Goal: Communication & Community: Connect with others

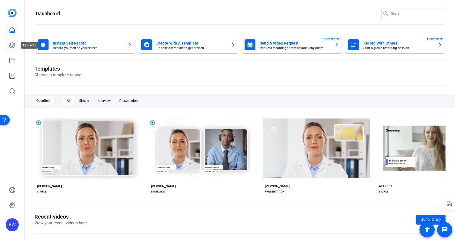
click at [11, 48] on icon at bounding box center [12, 45] width 7 height 7
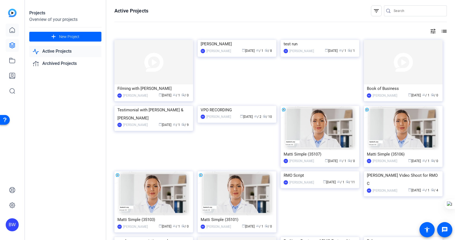
click at [14, 25] on link at bounding box center [12, 30] width 13 height 13
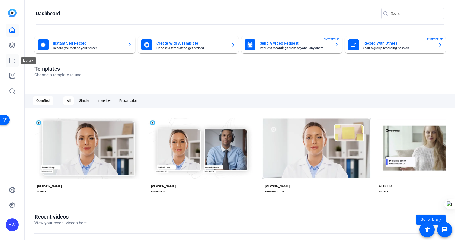
click at [13, 59] on icon at bounding box center [12, 60] width 7 height 7
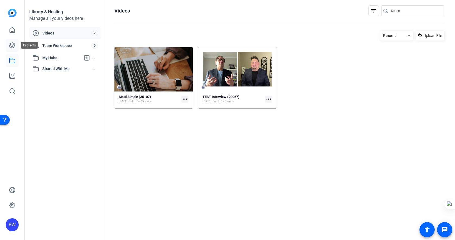
click at [10, 46] on icon at bounding box center [12, 45] width 7 height 7
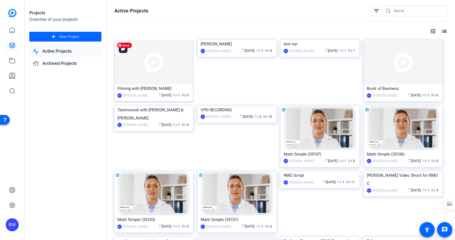
click at [150, 74] on img at bounding box center [154, 62] width 79 height 45
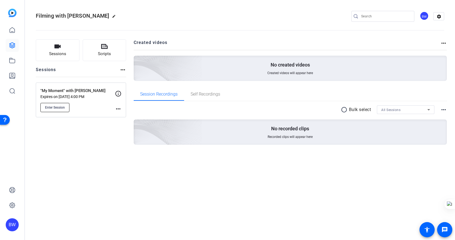
click at [58, 109] on span "Enter Session" at bounding box center [55, 107] width 20 height 4
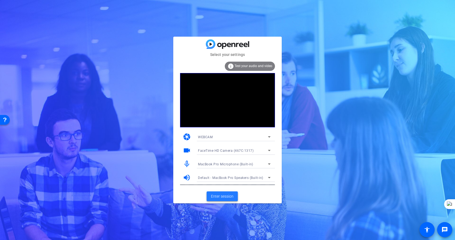
click at [226, 197] on span "Enter session" at bounding box center [222, 197] width 23 height 6
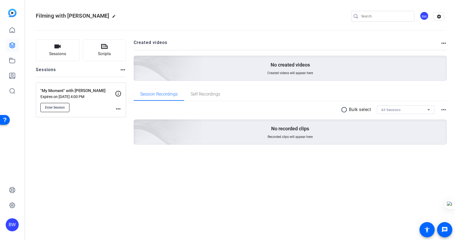
click at [55, 109] on span "Enter Session" at bounding box center [55, 107] width 20 height 4
click at [117, 107] on mat-icon "more_horiz" at bounding box center [118, 109] width 7 height 7
click at [87, 136] on div at bounding box center [227, 120] width 455 height 240
click at [46, 107] on span "Enter Session" at bounding box center [55, 107] width 20 height 4
click at [61, 108] on span "Enter Session" at bounding box center [55, 107] width 20 height 4
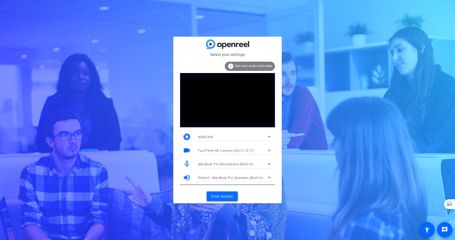
click at [228, 196] on span "Enter session" at bounding box center [222, 197] width 23 height 6
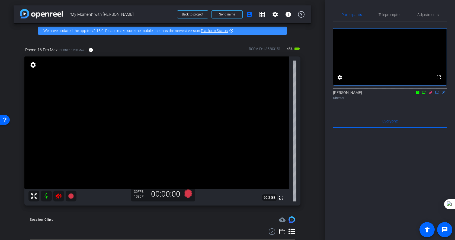
scroll to position [14, 0]
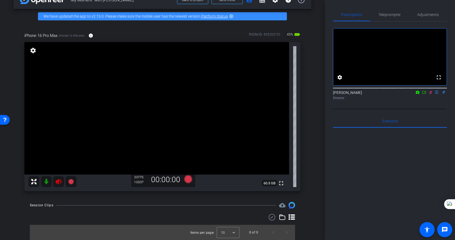
click at [59, 183] on icon at bounding box center [59, 181] width 6 height 5
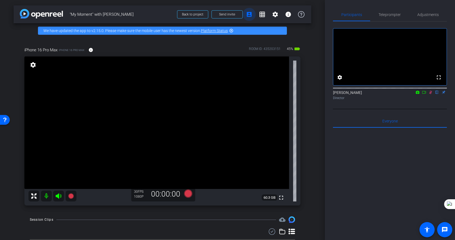
click at [251, 17] on mat-icon "account_box" at bounding box center [249, 14] width 7 height 7
click at [229, 14] on span "Send invite" at bounding box center [227, 14] width 16 height 4
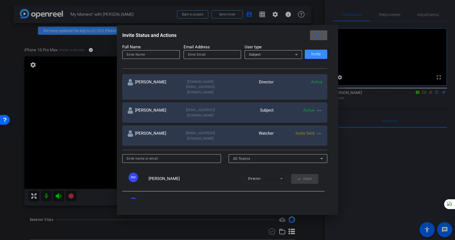
scroll to position [37, 0]
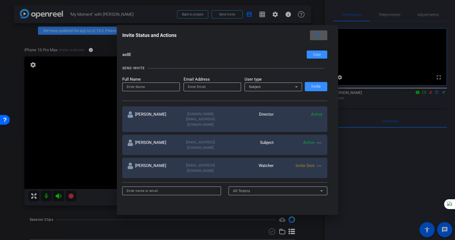
click at [156, 188] on input at bounding box center [172, 191] width 90 height 7
type input "britneywaltersches90@heartland.com"
click at [249, 189] on span "All Teams" at bounding box center [241, 191] width 17 height 4
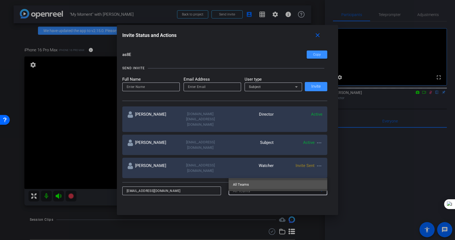
click at [263, 172] on div at bounding box center [227, 120] width 455 height 240
click at [139, 85] on input at bounding box center [151, 87] width 49 height 7
type input "Brit"
click at [203, 90] on div at bounding box center [212, 87] width 49 height 9
click at [206, 86] on input "email" at bounding box center [212, 87] width 49 height 7
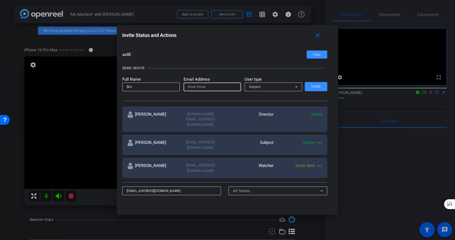
type input "britneywaltersches90@heartland.com"
click at [259, 88] on span "Subject" at bounding box center [255, 87] width 12 height 4
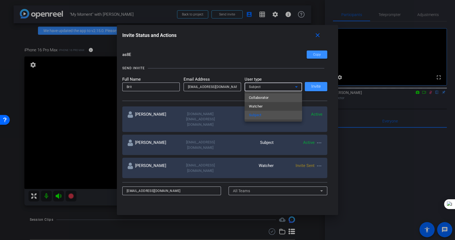
click at [272, 97] on mat-option "Collaborator" at bounding box center [274, 97] width 58 height 9
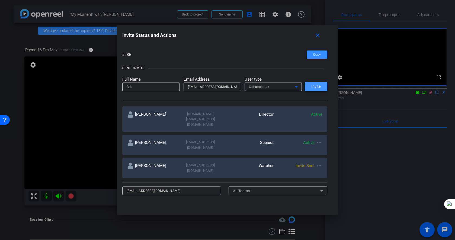
click at [320, 86] on span "Invite" at bounding box center [317, 86] width 10 height 4
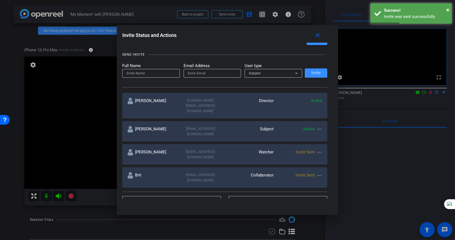
scroll to position [57, 0]
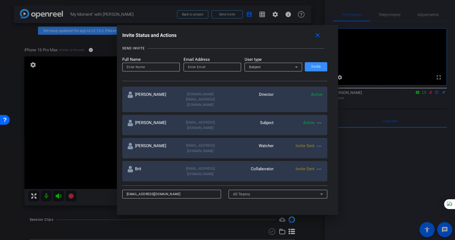
click at [58, 140] on div at bounding box center [227, 120] width 455 height 240
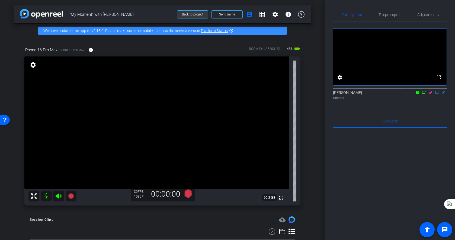
click at [195, 12] on span at bounding box center [193, 14] width 31 height 13
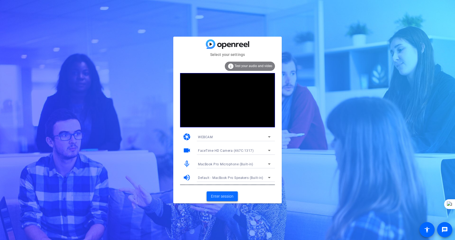
click at [226, 197] on span "Enter session" at bounding box center [222, 197] width 23 height 6
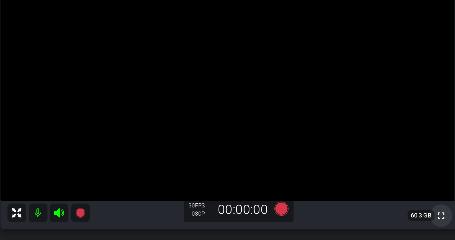
click at [282, 195] on mat-icon "fullscreen" at bounding box center [281, 197] width 7 height 7
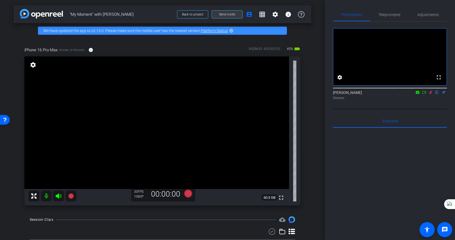
click at [225, 16] on span "Send invite" at bounding box center [227, 14] width 16 height 4
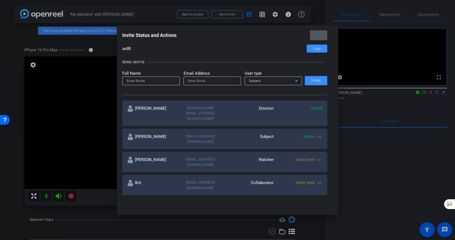
scroll to position [50, 0]
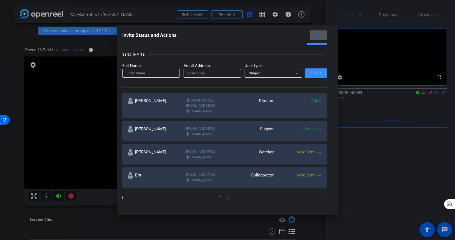
click at [321, 172] on mat-icon "more_horiz" at bounding box center [319, 175] width 7 height 7
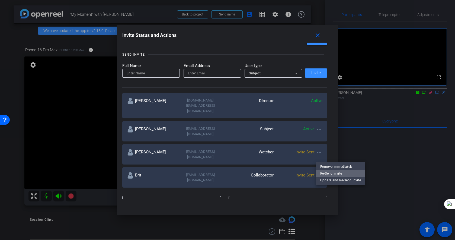
click at [329, 173] on span "Re-Send Invite" at bounding box center [341, 173] width 41 height 7
click at [145, 72] on input at bounding box center [151, 73] width 49 height 7
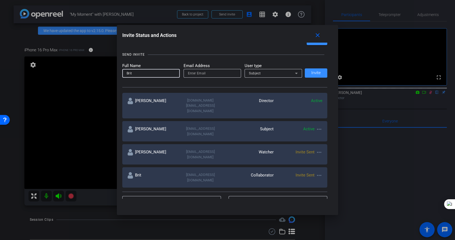
type input "Brit"
click at [205, 72] on input "email" at bounding box center [212, 73] width 49 height 7
type input "heybritney08@gmail.com"
click at [292, 70] on mat-select "Subject" at bounding box center [273, 73] width 49 height 7
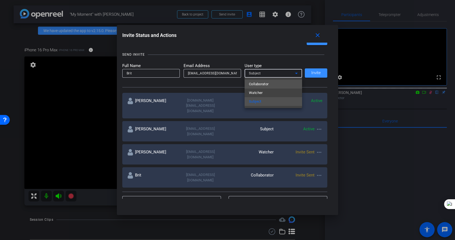
click at [277, 84] on mat-option "Collaborator" at bounding box center [274, 84] width 58 height 9
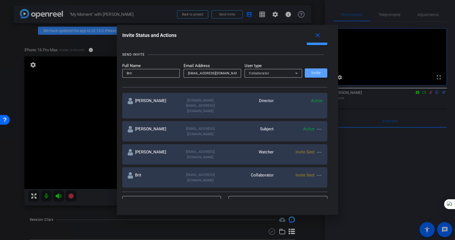
click at [319, 76] on span at bounding box center [316, 73] width 23 height 13
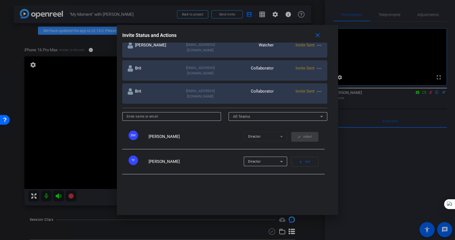
scroll to position [164, 0]
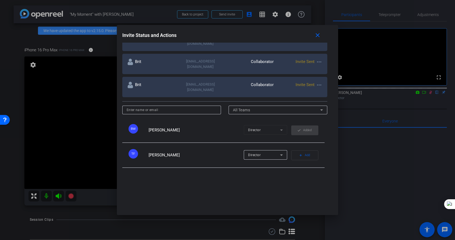
click at [349, 136] on div at bounding box center [227, 120] width 455 height 240
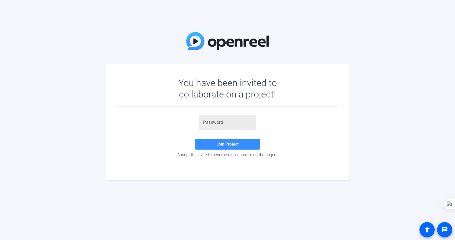
click at [219, 126] on div at bounding box center [227, 122] width 49 height 15
click at [219, 122] on input "text" at bounding box center [227, 122] width 49 height 7
paste input "aetpc]"
type input "aetpc]"
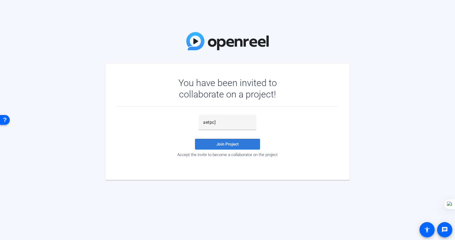
click at [222, 145] on span "Join Project" at bounding box center [228, 144] width 22 height 5
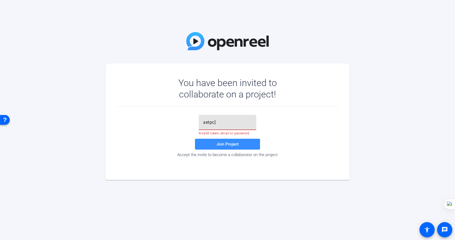
click at [238, 123] on input "aetpc]" at bounding box center [227, 122] width 49 height 7
click at [231, 144] on span "Join Project" at bounding box center [228, 144] width 22 height 5
click at [219, 124] on input "text" at bounding box center [227, 122] width 49 height 7
paste input "Ra9OT5"
type input "Ra9OT5"
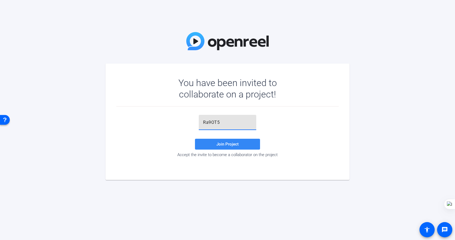
click at [232, 145] on span "Join Project" at bounding box center [228, 144] width 22 height 5
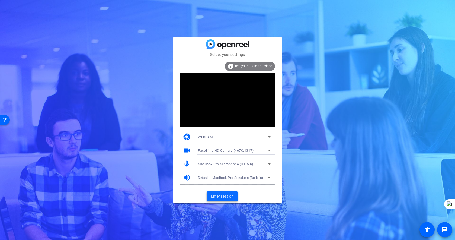
click at [222, 196] on span "Enter session" at bounding box center [222, 197] width 23 height 6
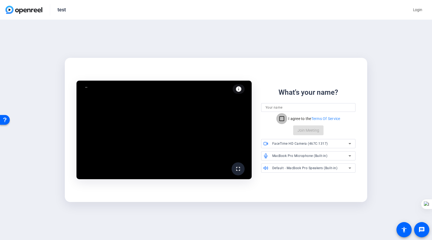
click at [282, 121] on input "I agree to the Terms Of Service" at bounding box center [282, 118] width 11 height 11
checkbox input "true"
click at [286, 109] on input at bounding box center [309, 107] width 86 height 7
type input "Brit"
click at [304, 132] on span "Join Meeting" at bounding box center [309, 131] width 22 height 6
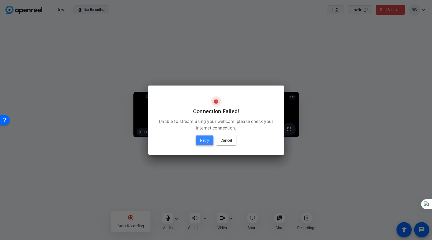
click at [201, 140] on span "Retry" at bounding box center [204, 140] width 9 height 7
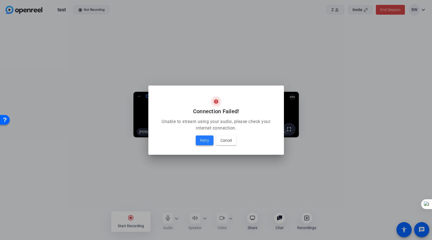
click at [206, 140] on span "Retry" at bounding box center [204, 140] width 9 height 7
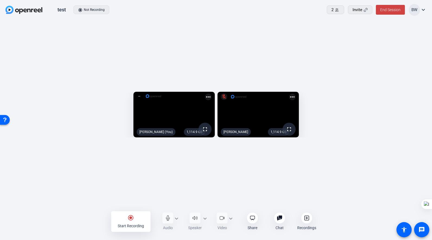
click at [205, 94] on mat-icon "more_horiz" at bounding box center [208, 97] width 7 height 7
click at [203, 63] on div at bounding box center [216, 120] width 432 height 240
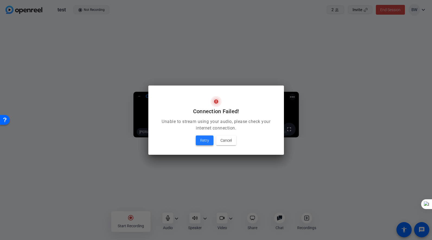
click at [202, 139] on span "Retry" at bounding box center [204, 140] width 9 height 7
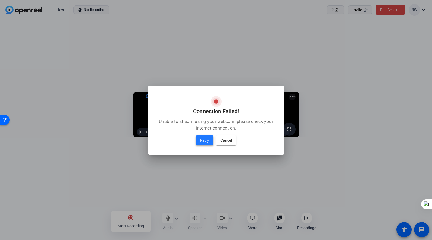
click at [205, 140] on span "Retry" at bounding box center [204, 140] width 9 height 7
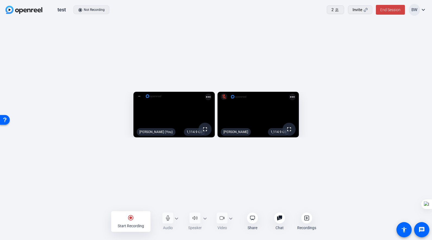
click at [167, 218] on div "radio_button_checked Start Recording Audio expand_more Speaker expand_more Vide…" at bounding box center [216, 221] width 210 height 21
click at [168, 219] on div "radio_button_checked Start Recording Audio expand_more Speaker expand_more Vide…" at bounding box center [216, 221] width 210 height 21
click at [175, 217] on div "radio_button_checked Start Recording Audio expand_more Speaker expand_more Vide…" at bounding box center [216, 221] width 210 height 21
click at [179, 220] on div "radio_button_checked Start Recording Audio expand_more Speaker expand_more Vide…" at bounding box center [216, 221] width 210 height 21
click at [168, 214] on div "radio_button_checked Start Recording Audio expand_more Speaker expand_more Vide…" at bounding box center [216, 221] width 210 height 21
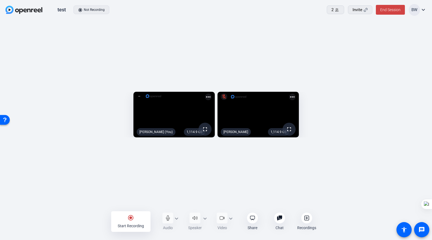
click at [167, 217] on div "radio_button_checked Start Recording Audio expand_more Speaker expand_more Vide…" at bounding box center [216, 221] width 210 height 21
click at [176, 217] on div "radio_button_checked Start Recording Audio expand_more Speaker expand_more Vide…" at bounding box center [216, 221] width 210 height 21
click at [207, 218] on div "radio_button_checked Start Recording Audio expand_more Speaker expand_more Vide…" at bounding box center [216, 221] width 210 height 21
click at [204, 217] on div "radio_button_checked Start Recording Audio expand_more Speaker expand_more Vide…" at bounding box center [216, 221] width 210 height 21
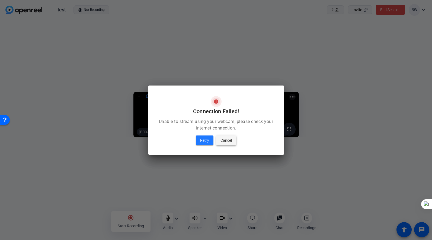
click at [228, 142] on span "Cancel" at bounding box center [226, 140] width 11 height 7
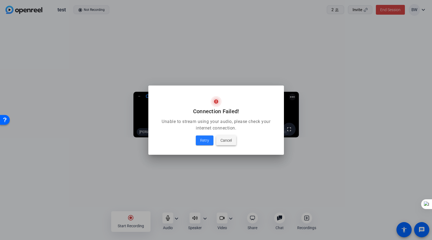
click at [228, 142] on span "Cancel" at bounding box center [226, 140] width 11 height 7
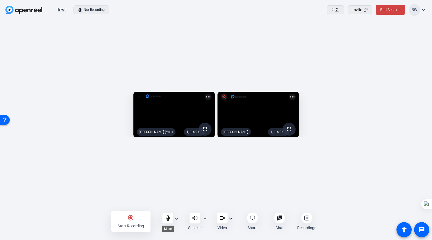
click at [168, 218] on icon at bounding box center [167, 217] width 5 height 5
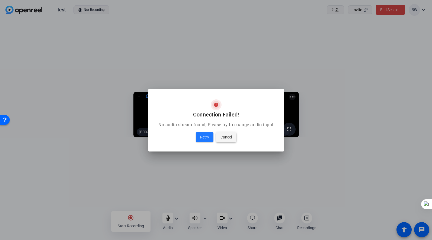
click at [227, 138] on span "Cancel" at bounding box center [226, 137] width 11 height 7
